Goal: Find specific page/section: Find specific page/section

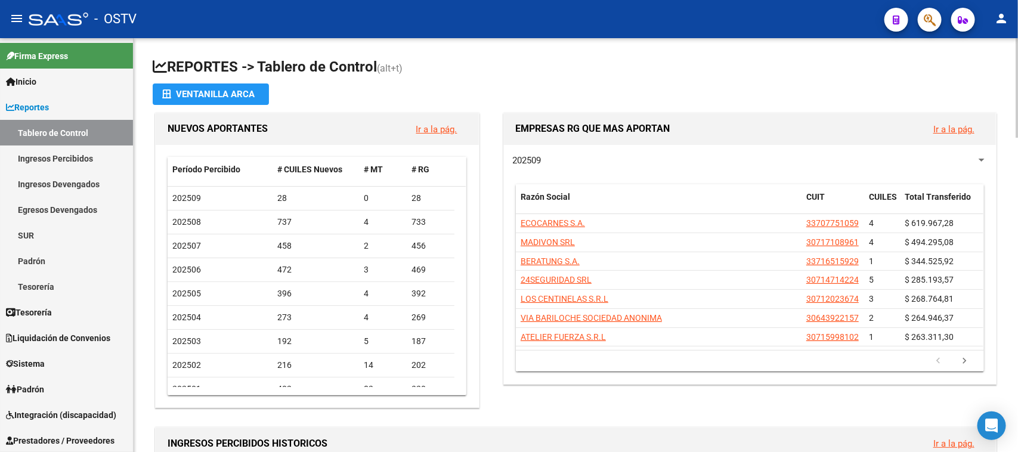
click at [491, 57] on h1 "REPORTES -> Tablero de Control (alt+t)" at bounding box center [576, 67] width 846 height 21
click at [452, 94] on app-file-import-inline "Ventanilla ARCA" at bounding box center [576, 93] width 846 height 21
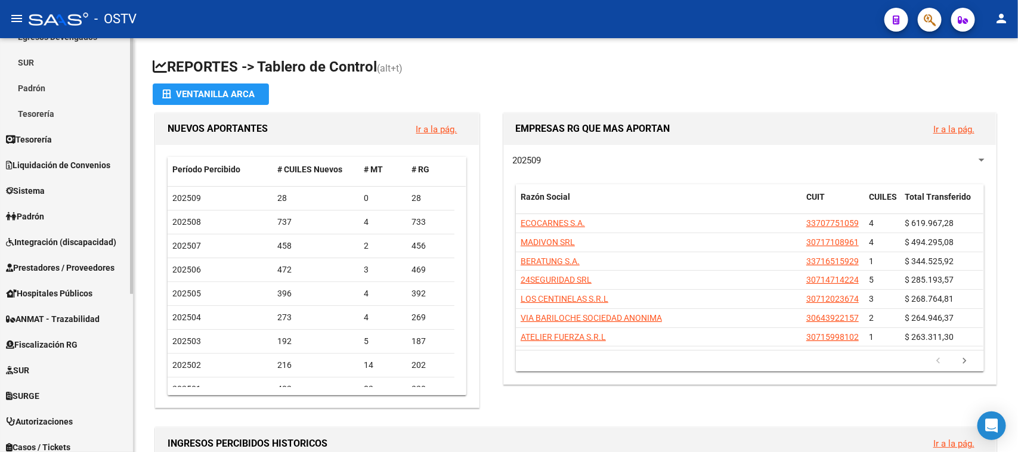
scroll to position [174, 0]
click at [58, 264] on span "Prestadores / Proveedores" at bounding box center [60, 267] width 109 height 13
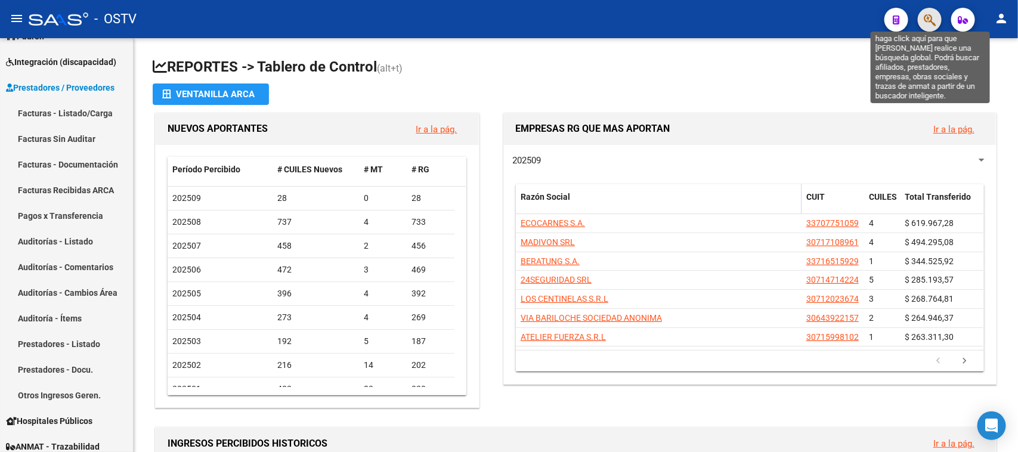
click at [928, 18] on icon "button" at bounding box center [930, 20] width 12 height 14
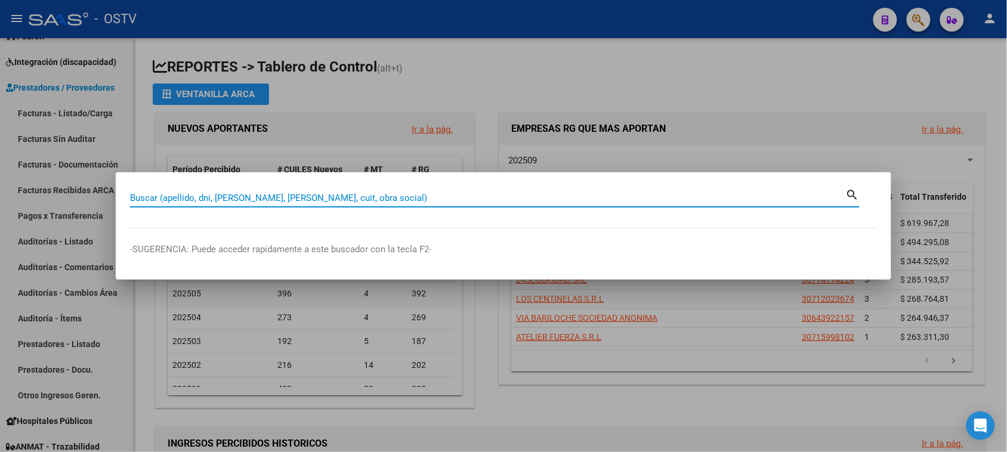
paste input "6194246"
type input "6194246"
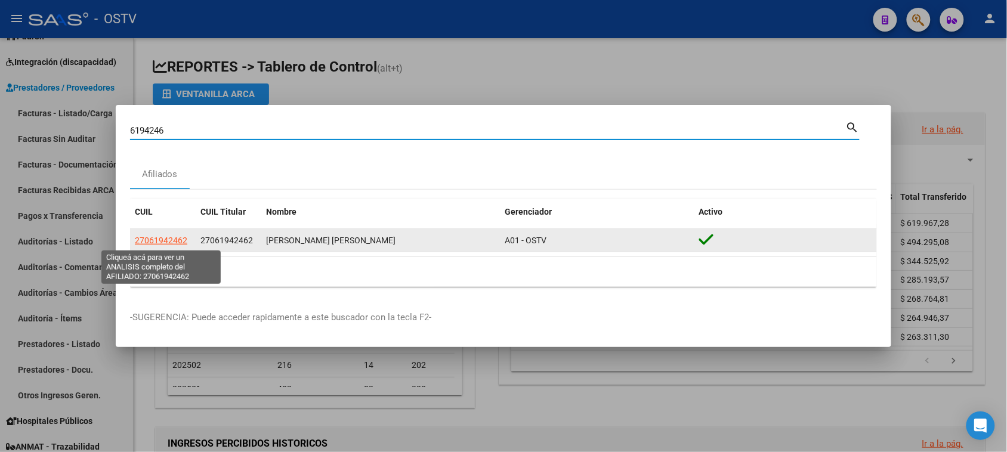
click at [170, 243] on span "27061942462" at bounding box center [161, 241] width 52 height 10
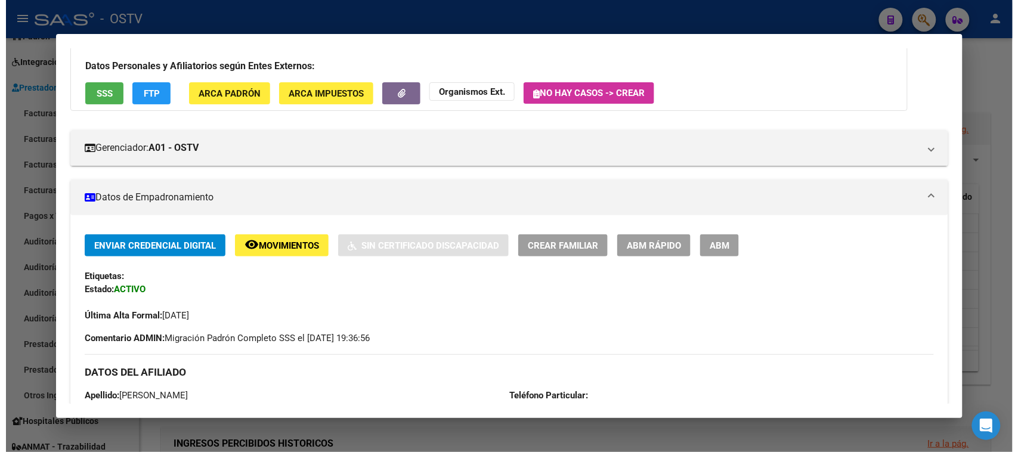
scroll to position [81, 0]
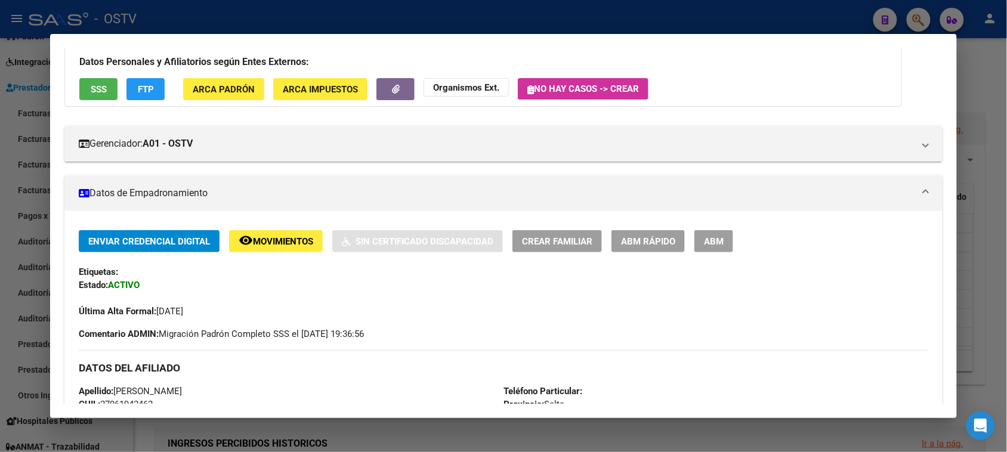
click at [333, 10] on div at bounding box center [503, 226] width 1007 height 452
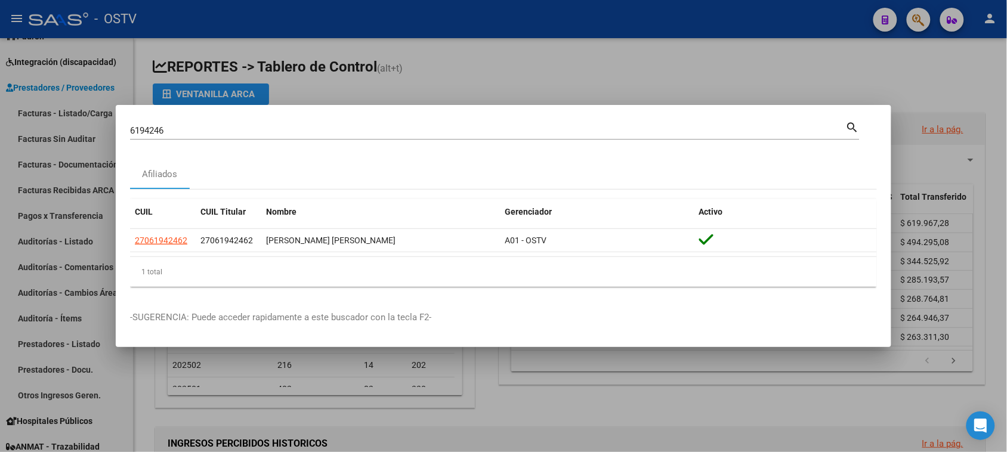
click at [459, 66] on div at bounding box center [503, 226] width 1007 height 452
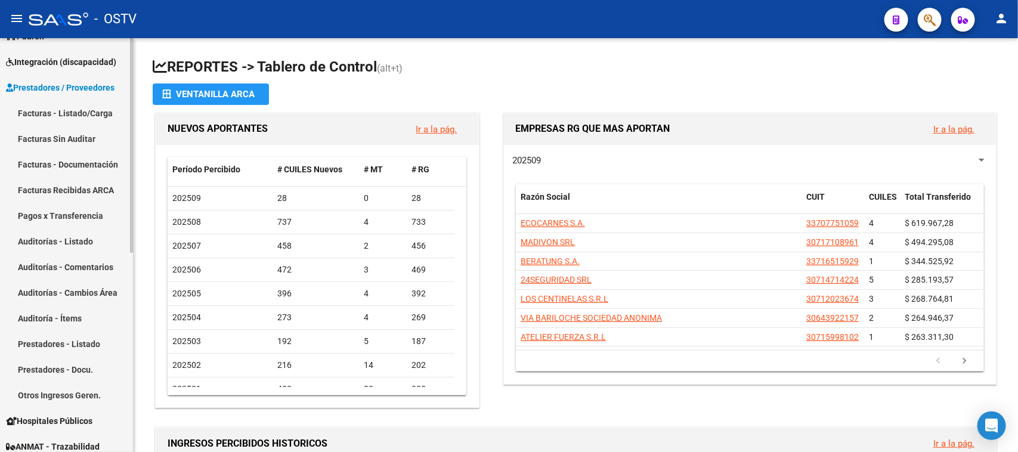
scroll to position [177, 0]
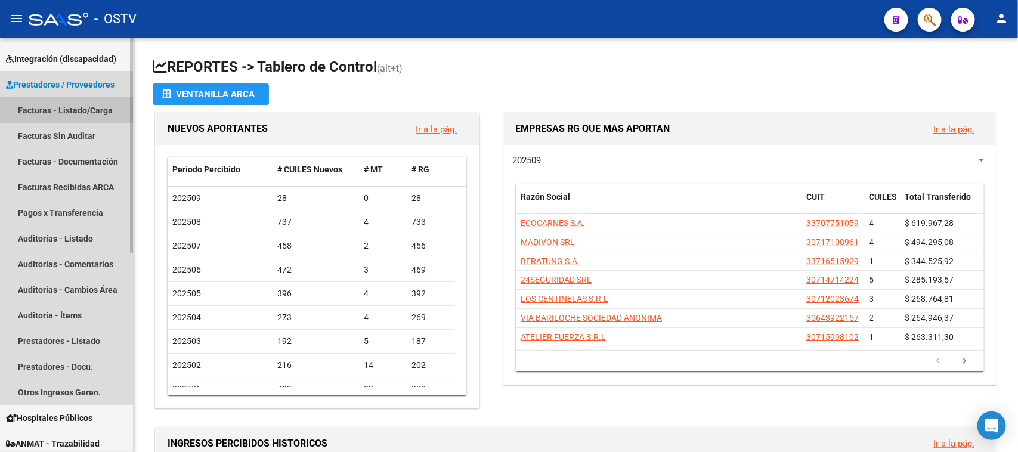
click at [106, 115] on link "Facturas - Listado/Carga" at bounding box center [66, 110] width 133 height 26
